Goal: Task Accomplishment & Management: Complete application form

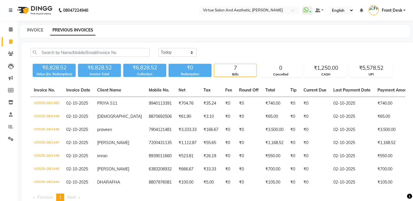
click at [42, 31] on link "INVOICE" at bounding box center [35, 29] width 16 height 5
select select "service"
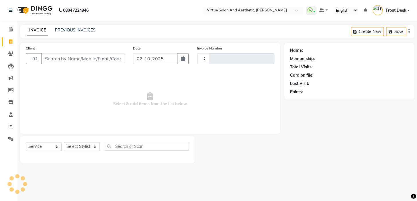
type input "1451"
select select "7053"
drag, startPoint x: 82, startPoint y: 149, endPoint x: 84, endPoint y: 146, distance: 3.6
click at [83, 149] on select "Select Stylist" at bounding box center [82, 146] width 36 height 9
click at [85, 148] on select "Select Stylist" at bounding box center [82, 146] width 36 height 9
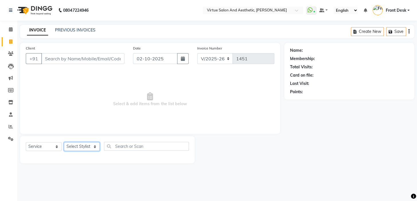
click at [89, 146] on select "Select Stylist" at bounding box center [82, 146] width 36 height 9
click at [92, 147] on select "Select Stylist BALAJI DIVYA FAMITHA Front Desk ILAKKIYA [PERSON_NAME] [PERSON_N…" at bounding box center [82, 146] width 36 height 9
click at [91, 145] on select "Select Stylist BALAJI DIVYA FAMITHA Front Desk ILAKKIYA [PERSON_NAME] [PERSON_N…" at bounding box center [82, 146] width 36 height 9
select select "62506"
click at [64, 142] on select "Select Stylist BALAJI DIVYA FAMITHA Front Desk ILAKKIYA [PERSON_NAME] [PERSON_N…" at bounding box center [82, 146] width 36 height 9
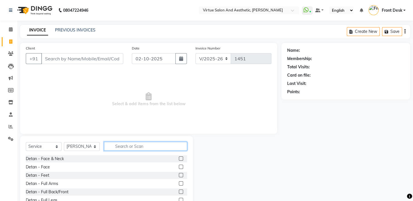
click at [120, 145] on input "text" at bounding box center [145, 146] width 83 height 9
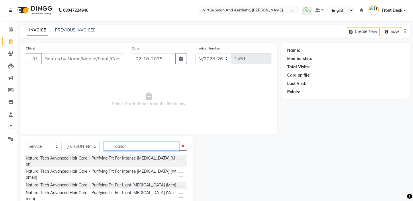
type input "dandr"
click at [180, 194] on label at bounding box center [181, 196] width 4 height 4
click at [180, 194] on input "checkbox" at bounding box center [181, 196] width 4 height 4
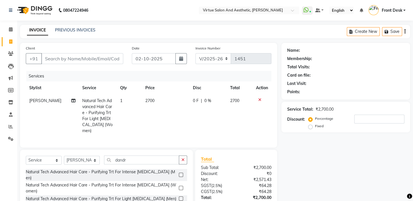
checkbox input "false"
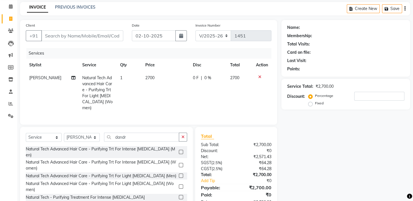
scroll to position [40, 0]
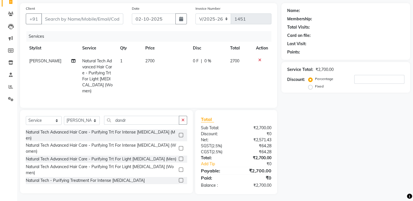
click at [260, 61] on icon at bounding box center [259, 60] width 3 height 4
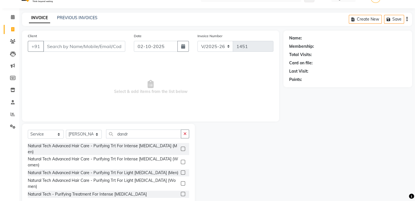
scroll to position [0, 0]
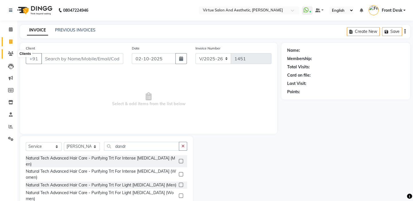
click at [6, 54] on span at bounding box center [11, 54] width 10 height 7
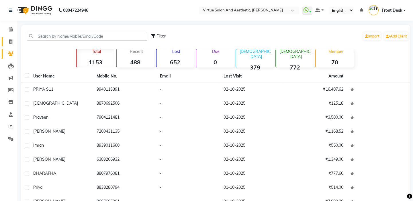
click at [15, 42] on span at bounding box center [11, 42] width 10 height 7
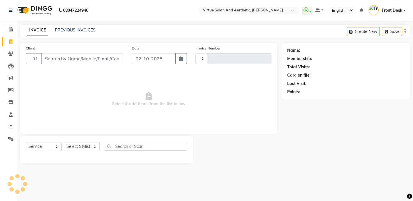
click at [9, 42] on icon at bounding box center [10, 42] width 3 height 4
select select "service"
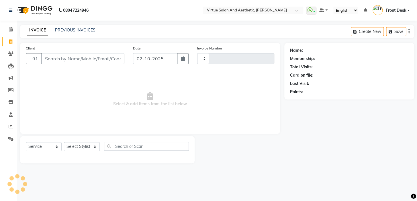
type input "1451"
select select "7053"
click at [91, 143] on select "Select Stylist BALAJI DIVYA FAMITHA Front Desk ILAKKIYA [PERSON_NAME] [PERSON_N…" at bounding box center [82, 146] width 36 height 9
select select "66724"
click at [64, 142] on select "Select Stylist BALAJI DIVYA FAMITHA Front Desk ILAKKIYA [PERSON_NAME] [PERSON_N…" at bounding box center [82, 146] width 36 height 9
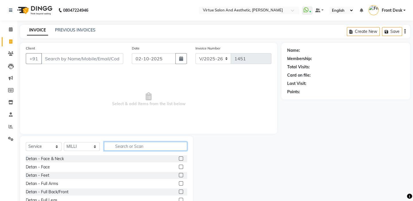
click at [122, 146] on input "text" at bounding box center [145, 146] width 83 height 9
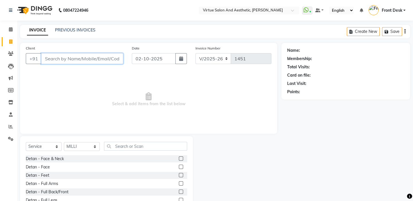
click at [68, 61] on input "Client" at bounding box center [82, 58] width 82 height 11
type input "9841239592"
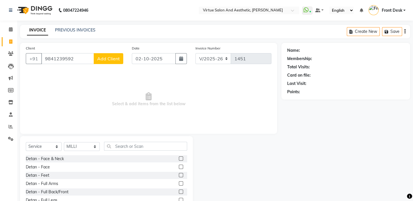
click at [102, 60] on span "Add Client" at bounding box center [108, 59] width 23 height 6
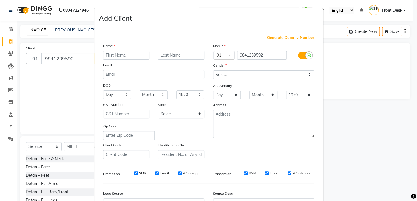
click at [133, 57] on input "text" at bounding box center [126, 55] width 46 height 9
type input "[MEDICAL_DATA]"
click at [244, 77] on select "Select [DEMOGRAPHIC_DATA] [DEMOGRAPHIC_DATA] Other Prefer Not To Say" at bounding box center [263, 74] width 101 height 9
select select "other"
click at [213, 70] on select "Select [DEMOGRAPHIC_DATA] [DEMOGRAPHIC_DATA] Other Prefer Not To Say" at bounding box center [263, 74] width 101 height 9
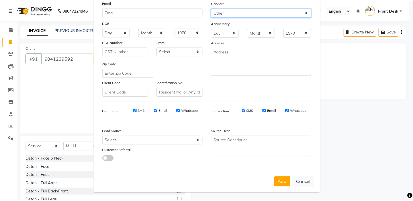
scroll to position [65, 0]
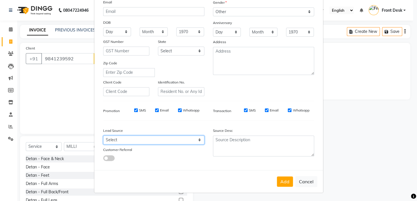
drag, startPoint x: 162, startPoint y: 141, endPoint x: 162, endPoint y: 137, distance: 4.9
click at [162, 141] on select "Select Walk-in Referral Internet Friend Word of Mouth Advertisement Facebook Ju…" at bounding box center [153, 140] width 101 height 9
select select "48933"
click at [103, 136] on select "Select Walk-in Referral Internet Friend Word of Mouth Advertisement Facebook Ju…" at bounding box center [153, 140] width 101 height 9
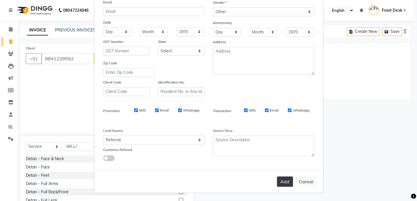
click at [283, 185] on button "Add" at bounding box center [285, 182] width 16 height 10
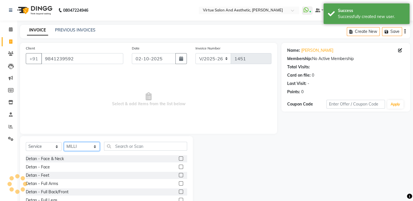
click at [79, 144] on select "Select Stylist BALAJI DIVYA FAMITHA Front Desk ILAKKIYA [PERSON_NAME] [PERSON_N…" at bounding box center [82, 146] width 36 height 9
select select "84323"
click at [64, 142] on select "Select Stylist BALAJI DIVYA FAMITHA Front Desk ILAKKIYA [PERSON_NAME] [PERSON_N…" at bounding box center [82, 146] width 36 height 9
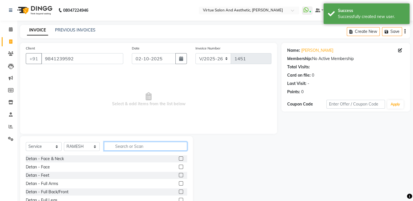
click at [119, 147] on input "text" at bounding box center [145, 146] width 83 height 9
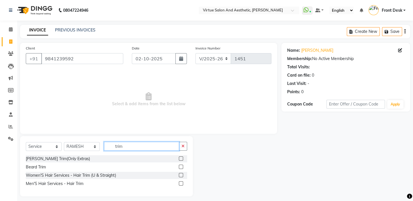
type input "trim"
click at [183, 175] on label at bounding box center [181, 175] width 4 height 4
click at [182, 175] on input "checkbox" at bounding box center [181, 176] width 4 height 4
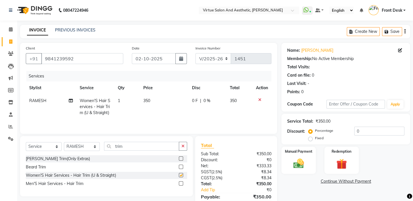
checkbox input "false"
click at [158, 119] on td "350" at bounding box center [164, 107] width 49 height 25
select select "84323"
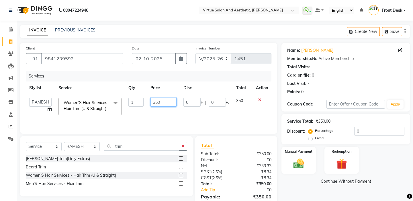
click at [163, 102] on input "350" at bounding box center [163, 102] width 26 height 9
drag, startPoint x: 163, startPoint y: 102, endPoint x: 149, endPoint y: 102, distance: 14.0
click at [149, 101] on td "350" at bounding box center [163, 107] width 33 height 24
type input "550"
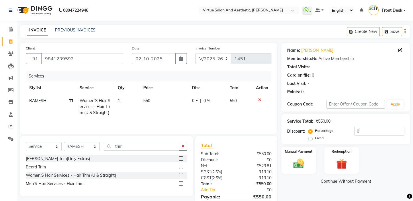
drag, startPoint x: 155, startPoint y: 111, endPoint x: 128, endPoint y: 145, distance: 43.8
click at [155, 113] on td "550" at bounding box center [164, 107] width 49 height 25
select select "84323"
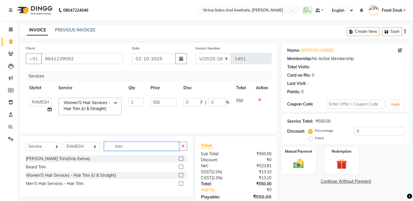
drag, startPoint x: 126, startPoint y: 146, endPoint x: 107, endPoint y: 146, distance: 19.2
click at [107, 146] on input "trim" at bounding box center [141, 146] width 75 height 9
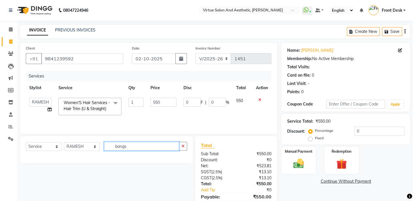
click at [134, 148] on input "bangs" at bounding box center [141, 146] width 75 height 9
type input "b"
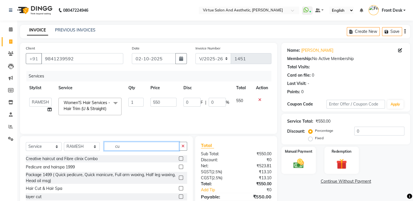
type input "c"
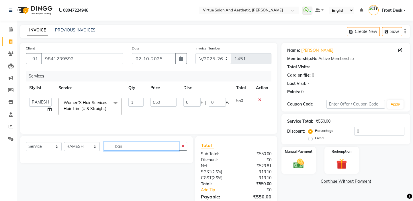
click at [137, 146] on input "ban" at bounding box center [141, 146] width 75 height 9
type input "b"
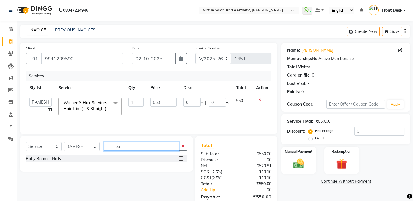
type input "b"
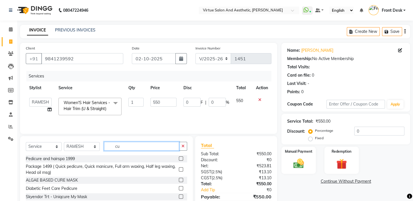
type input "c"
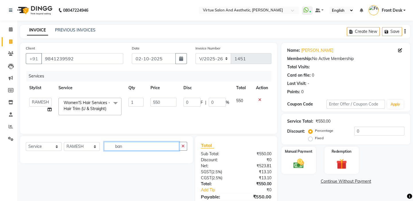
type input "bang"
drag, startPoint x: 139, startPoint y: 146, endPoint x: 107, endPoint y: 151, distance: 32.3
click at [107, 150] on input "bang" at bounding box center [141, 146] width 75 height 9
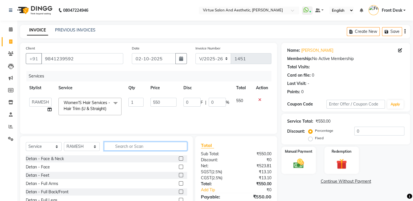
click at [126, 146] on input "text" at bounding box center [145, 146] width 83 height 9
type input "b"
click at [126, 146] on input "text" at bounding box center [145, 146] width 83 height 9
click at [131, 146] on input "text" at bounding box center [145, 146] width 83 height 9
click at [131, 147] on input "text" at bounding box center [145, 146] width 83 height 9
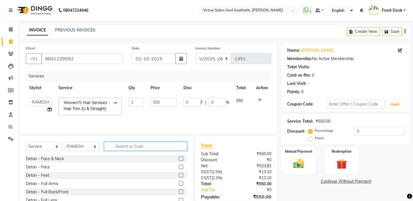
click at [129, 146] on input "text" at bounding box center [145, 146] width 83 height 9
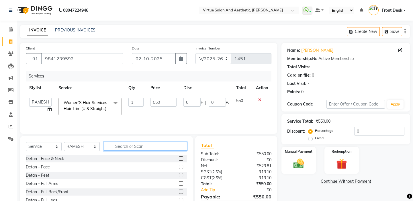
click at [129, 146] on input "text" at bounding box center [145, 146] width 83 height 9
drag, startPoint x: 129, startPoint y: 146, endPoint x: 133, endPoint y: 147, distance: 4.1
click at [133, 147] on input "text" at bounding box center [145, 146] width 83 height 9
click at [134, 147] on input "text" at bounding box center [145, 146] width 83 height 9
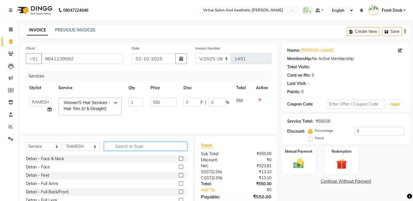
click at [134, 147] on input "text" at bounding box center [145, 146] width 83 height 9
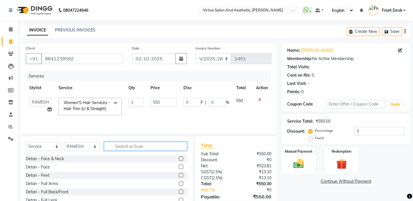
click at [134, 147] on input "text" at bounding box center [145, 146] width 83 height 9
click at [136, 147] on input "text" at bounding box center [145, 146] width 83 height 9
drag, startPoint x: 136, startPoint y: 147, endPoint x: 130, endPoint y: 146, distance: 6.1
click at [130, 146] on input "text" at bounding box center [145, 146] width 83 height 9
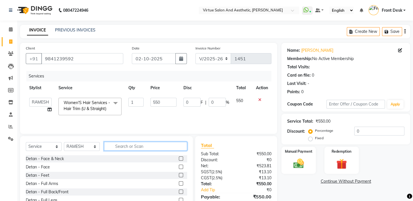
drag, startPoint x: 129, startPoint y: 147, endPoint x: 133, endPoint y: 147, distance: 3.7
click at [133, 147] on input "text" at bounding box center [145, 146] width 83 height 9
drag, startPoint x: 133, startPoint y: 147, endPoint x: 129, endPoint y: 146, distance: 4.3
click at [129, 146] on input "text" at bounding box center [145, 146] width 83 height 9
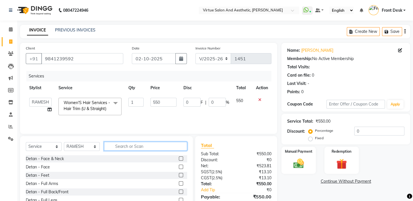
click at [130, 147] on input "text" at bounding box center [145, 146] width 83 height 9
click at [132, 147] on input "text" at bounding box center [145, 146] width 83 height 9
click at [136, 145] on input "text" at bounding box center [145, 146] width 83 height 9
click at [144, 147] on input "text" at bounding box center [145, 146] width 83 height 9
drag, startPoint x: 142, startPoint y: 147, endPoint x: 132, endPoint y: 146, distance: 10.6
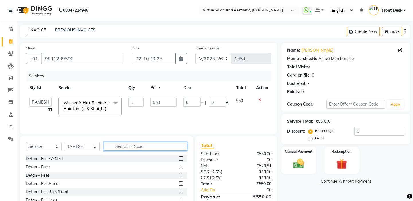
click at [132, 146] on input "text" at bounding box center [145, 146] width 83 height 9
click at [147, 148] on input "text" at bounding box center [145, 146] width 83 height 9
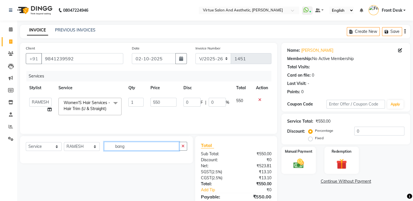
click at [140, 149] on input "bang" at bounding box center [141, 146] width 75 height 9
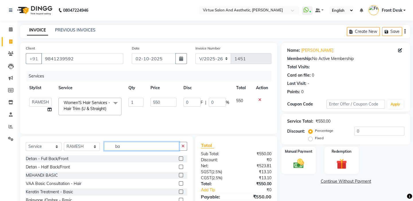
type input "b"
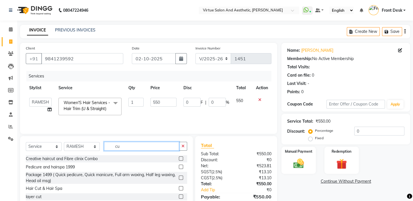
type input "c"
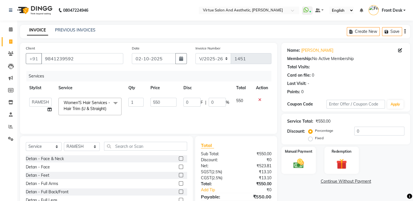
click at [160, 109] on td "550" at bounding box center [163, 107] width 33 height 24
drag, startPoint x: 164, startPoint y: 105, endPoint x: 142, endPoint y: 104, distance: 21.5
click at [142, 103] on tr "BALAJI DIVYA FAMITHA Front Desk ILAKKIYA [PERSON_NAME] [PERSON_NAME] MILLI [PER…" at bounding box center [148, 107] width 245 height 24
type input "800"
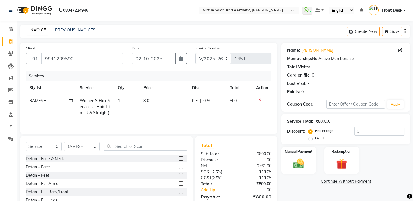
drag, startPoint x: 155, startPoint y: 119, endPoint x: 159, endPoint y: 123, distance: 6.3
click at [155, 120] on div "Services Stylist Service Qty Price Disc Total Action RAMESH Women'S Hair Servic…" at bounding box center [148, 99] width 245 height 57
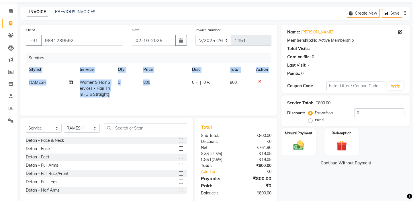
scroll to position [28, 0]
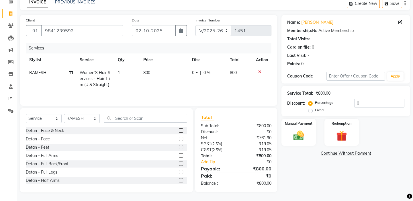
click at [222, 117] on div "Total" at bounding box center [236, 117] width 70 height 7
click at [139, 118] on input "text" at bounding box center [145, 118] width 83 height 9
click at [299, 136] on img at bounding box center [299, 135] width 18 height 13
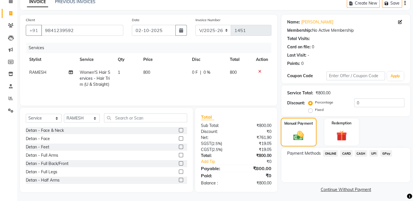
click at [299, 136] on img at bounding box center [298, 136] width 17 height 12
click at [300, 136] on img at bounding box center [298, 136] width 17 height 12
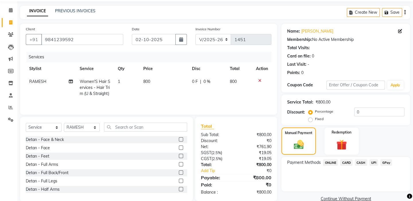
scroll to position [30, 0]
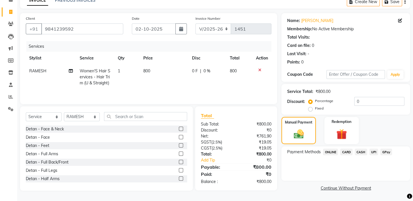
click at [354, 153] on div "CASH" at bounding box center [359, 153] width 15 height 8
click at [351, 152] on span "CARD" at bounding box center [346, 152] width 12 height 7
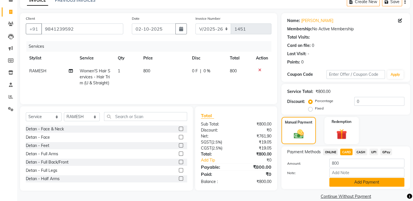
click at [349, 181] on button "Add Payment" at bounding box center [366, 182] width 75 height 9
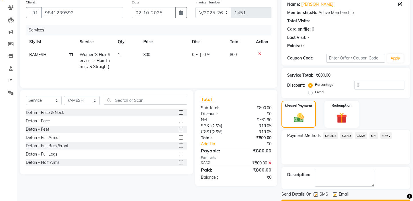
scroll to position [62, 0]
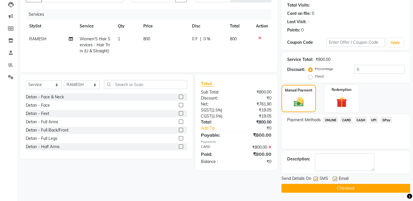
click at [348, 187] on button "Checkout" at bounding box center [345, 188] width 129 height 9
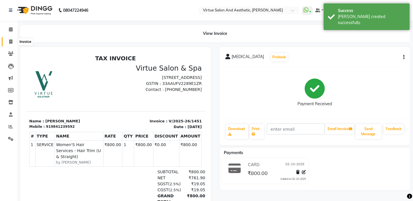
click at [12, 41] on icon at bounding box center [10, 42] width 3 height 4
select select "7053"
select select "service"
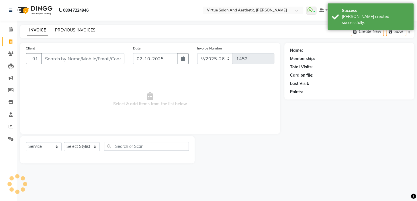
click at [65, 30] on link "PREVIOUS INVOICES" at bounding box center [75, 29] width 40 height 5
